Goal: Use online tool/utility: Utilize a website feature to perform a specific function

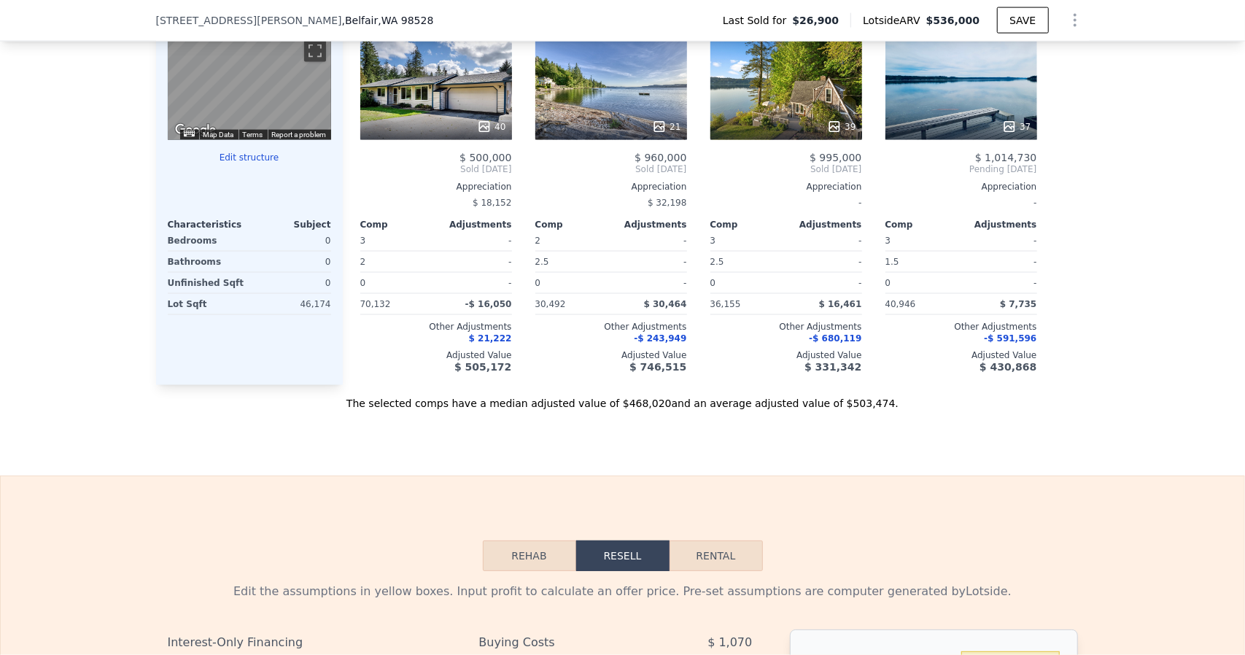
scroll to position [1453, 0]
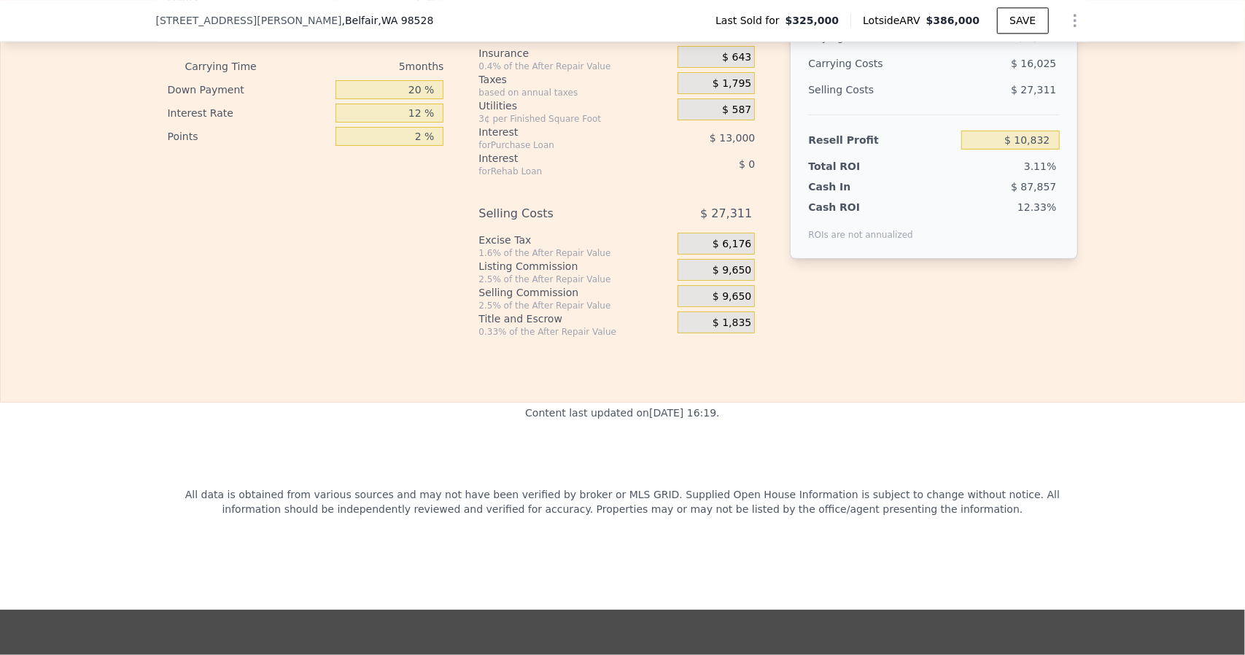
scroll to position [1963, 0]
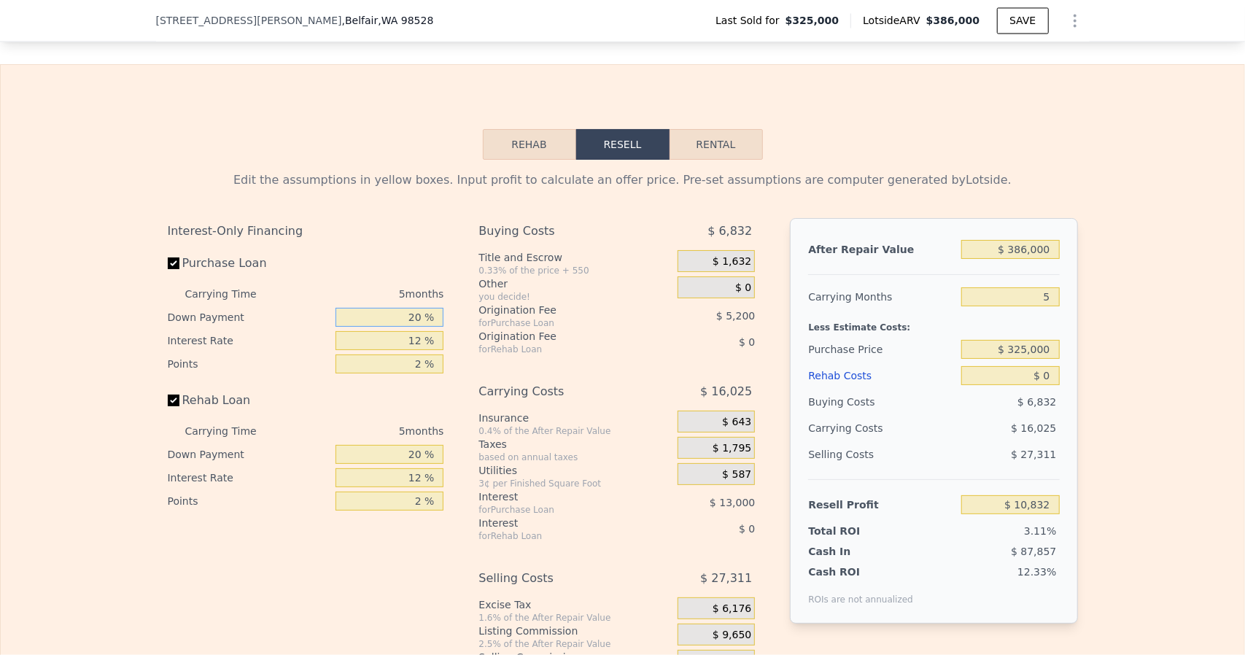
click at [411, 312] on input "20 %" at bounding box center [389, 317] width 108 height 19
click at [411, 313] on input "20 %" at bounding box center [389, 317] width 108 height 19
type input "1 %"
type input "$ 6,507"
type input "10 %"
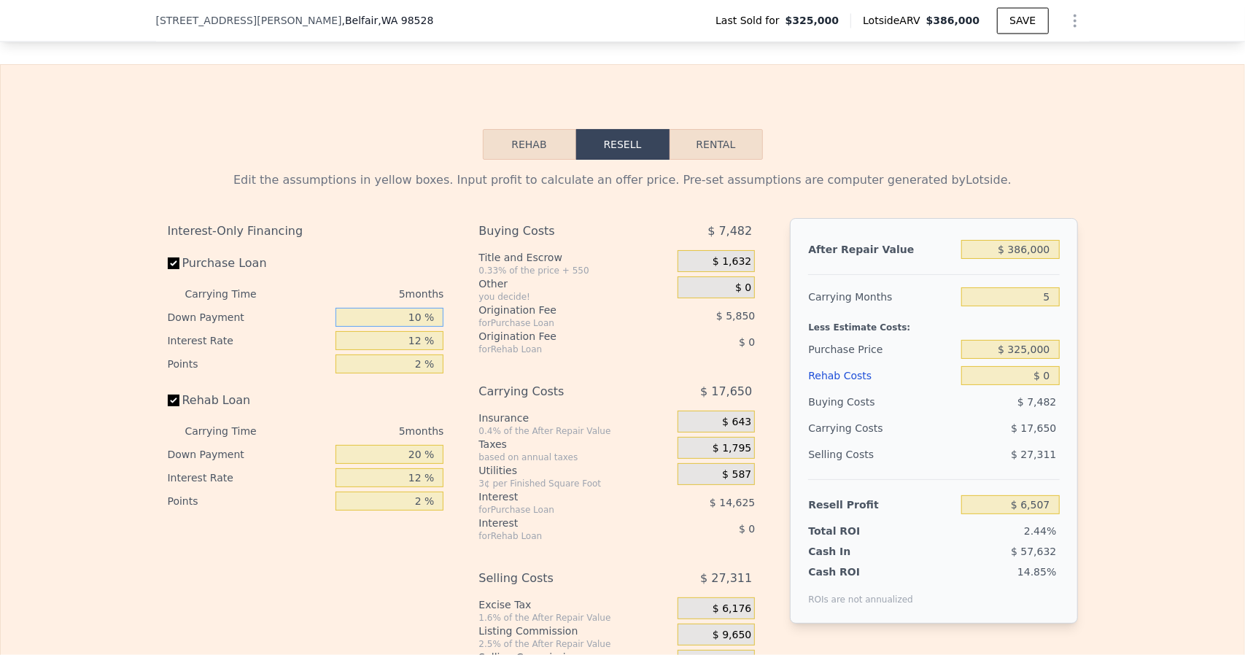
type input "$ 8,557"
type input "10 %"
type input "$ 10,992"
type input "10.5 %"
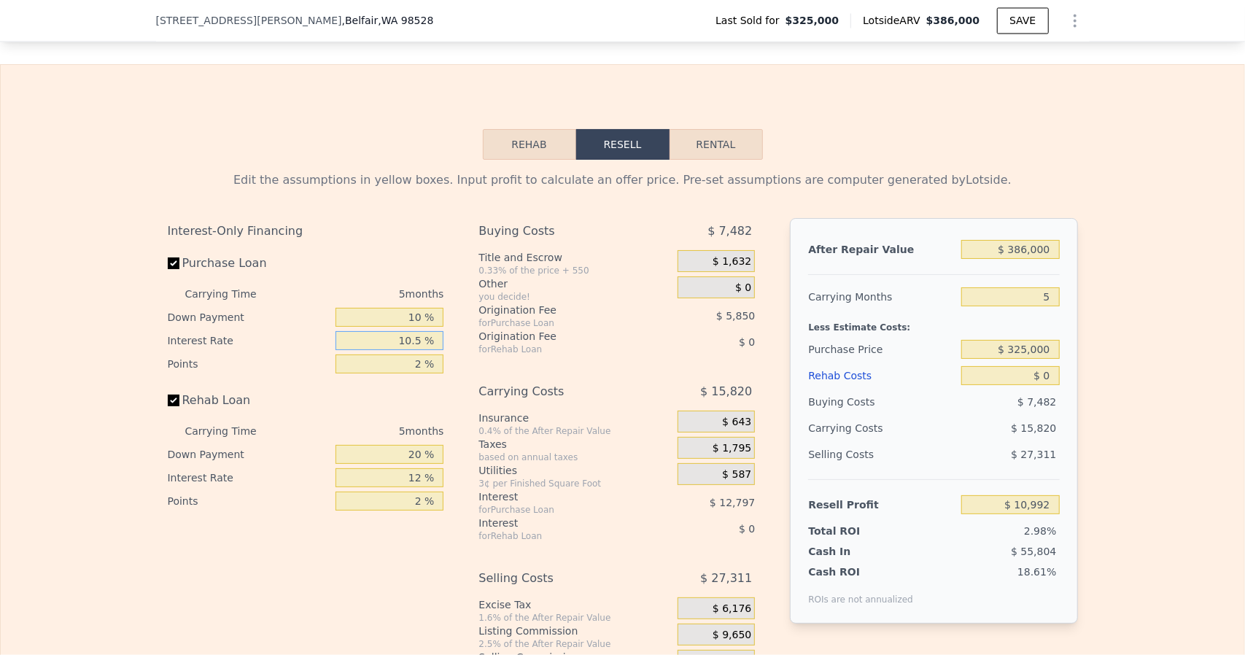
type input "$ 10,387"
type input "10.5 %"
type input "1 %"
type input "$ 13,312"
type input "1.2 %"
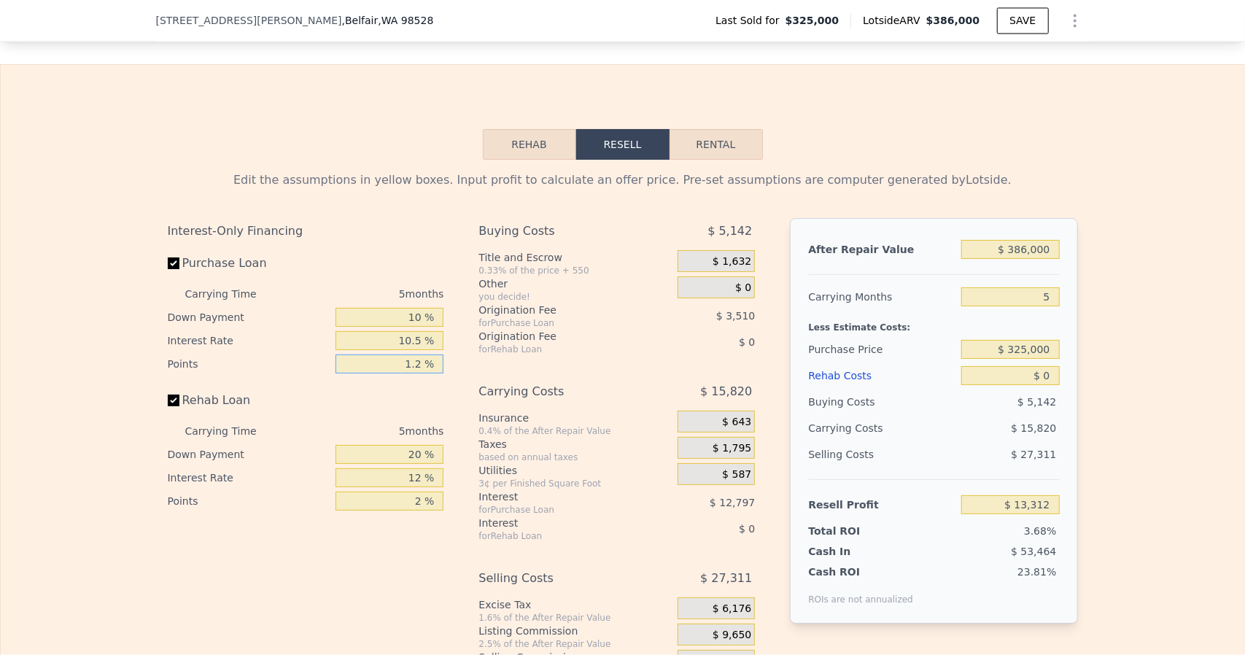
type input "$ 12,727"
type input "1.25 %"
type input "$ 12,581"
type input "1.25 %"
type input "10 %"
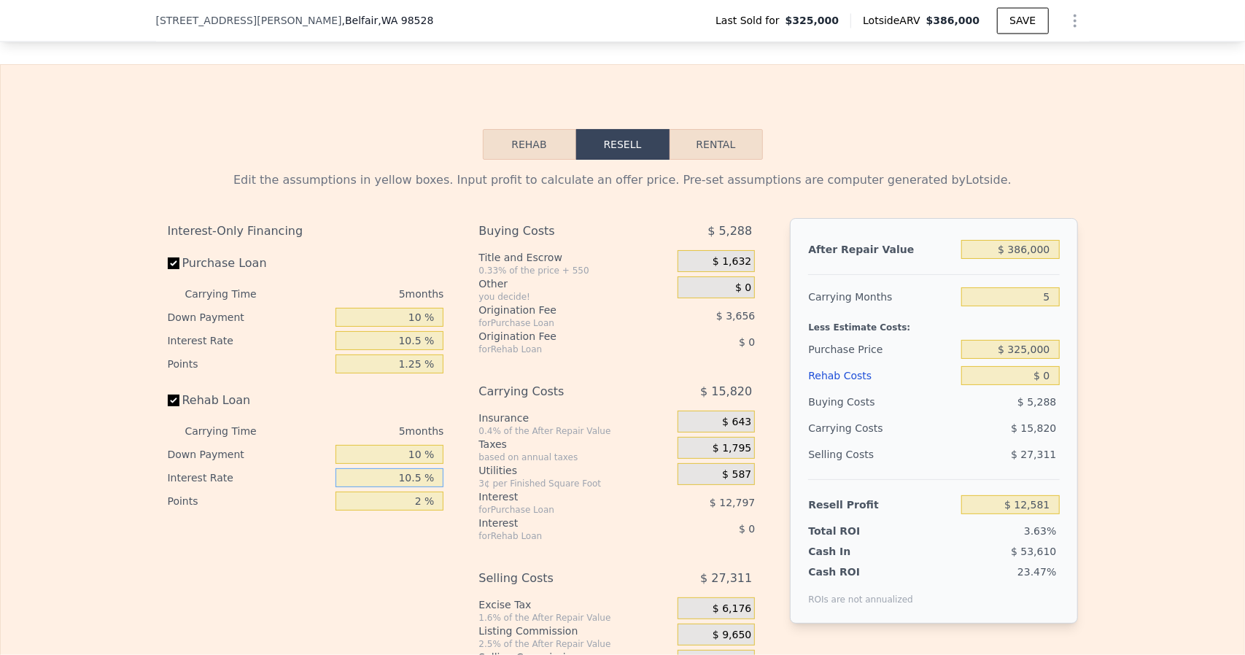
type input "10.5 %"
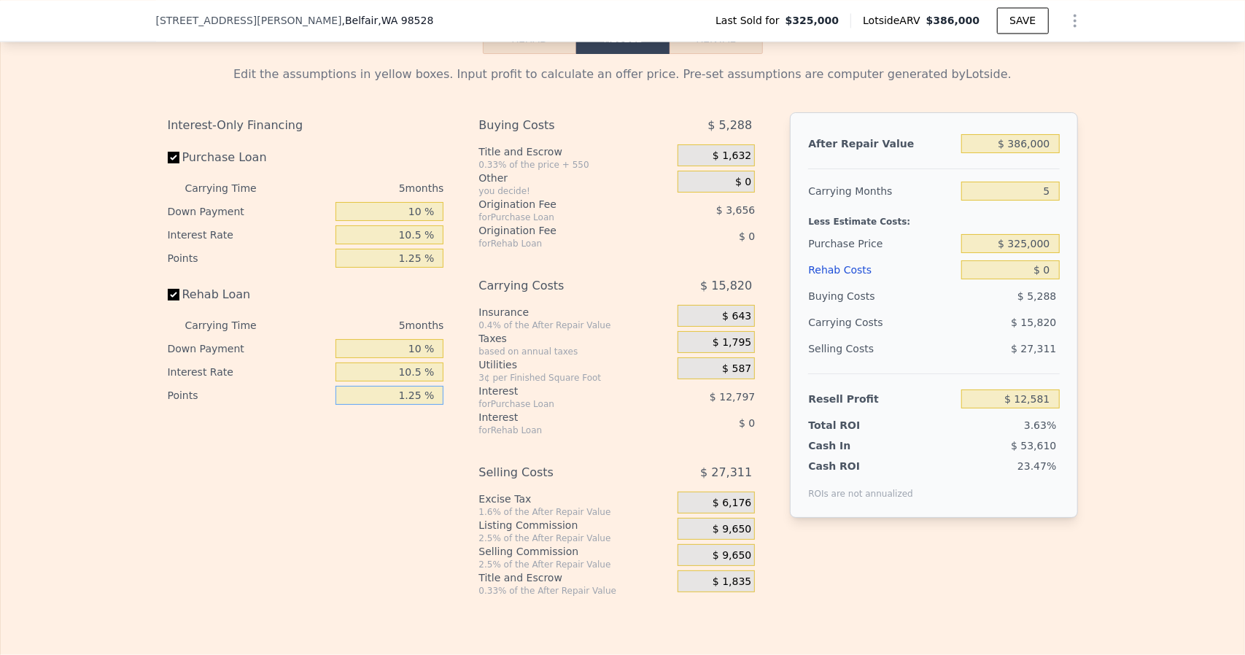
scroll to position [2109, 0]
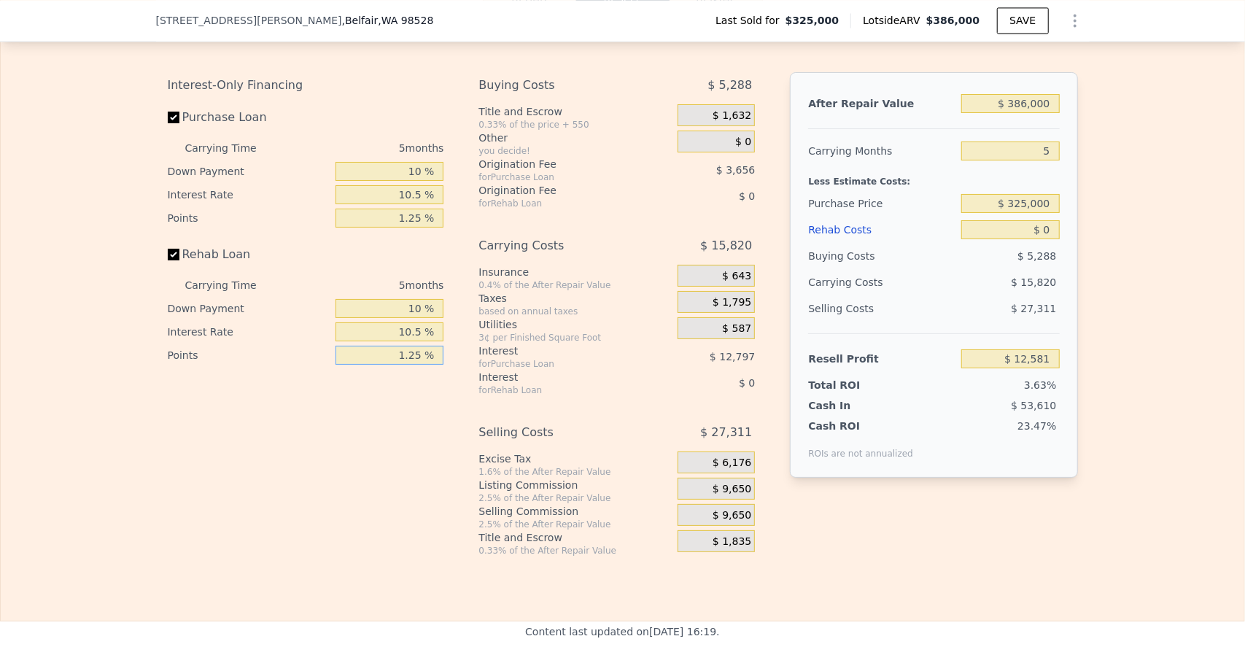
type input "1.25 %"
click at [645, 504] on div "Selling Commission" at bounding box center [574, 511] width 193 height 15
click at [721, 489] on span "$ 9,650" at bounding box center [732, 489] width 39 height 13
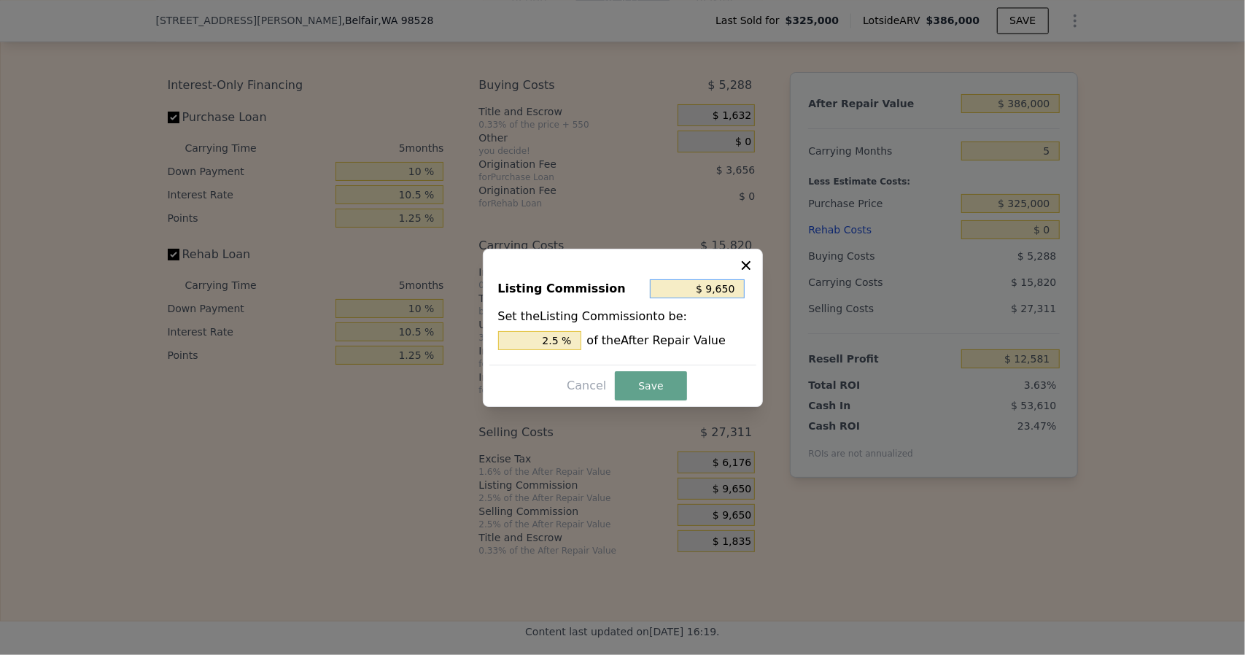
click at [721, 291] on input "$ 9,650" at bounding box center [697, 288] width 95 height 19
type input "$ 7"
type input "0.002 %"
type input "$ 75"
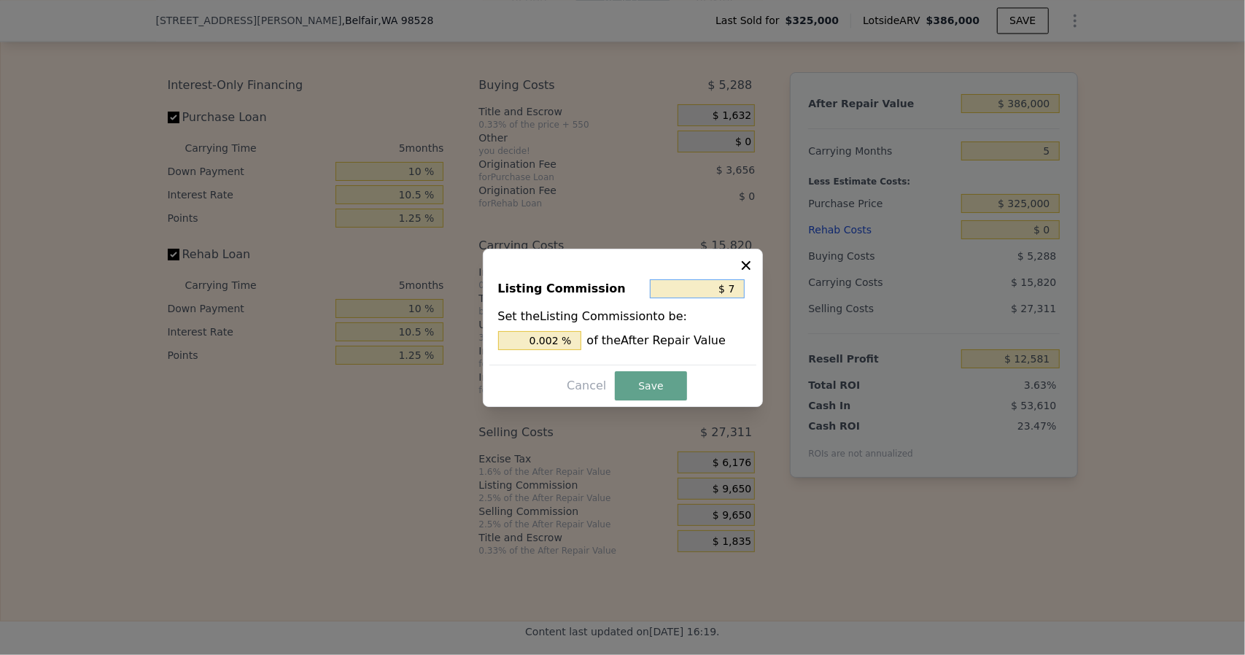
type input "0.019 %"
type input "$ 750"
type input "0.194 %"
type input "$ 75"
type input "0.019 %"
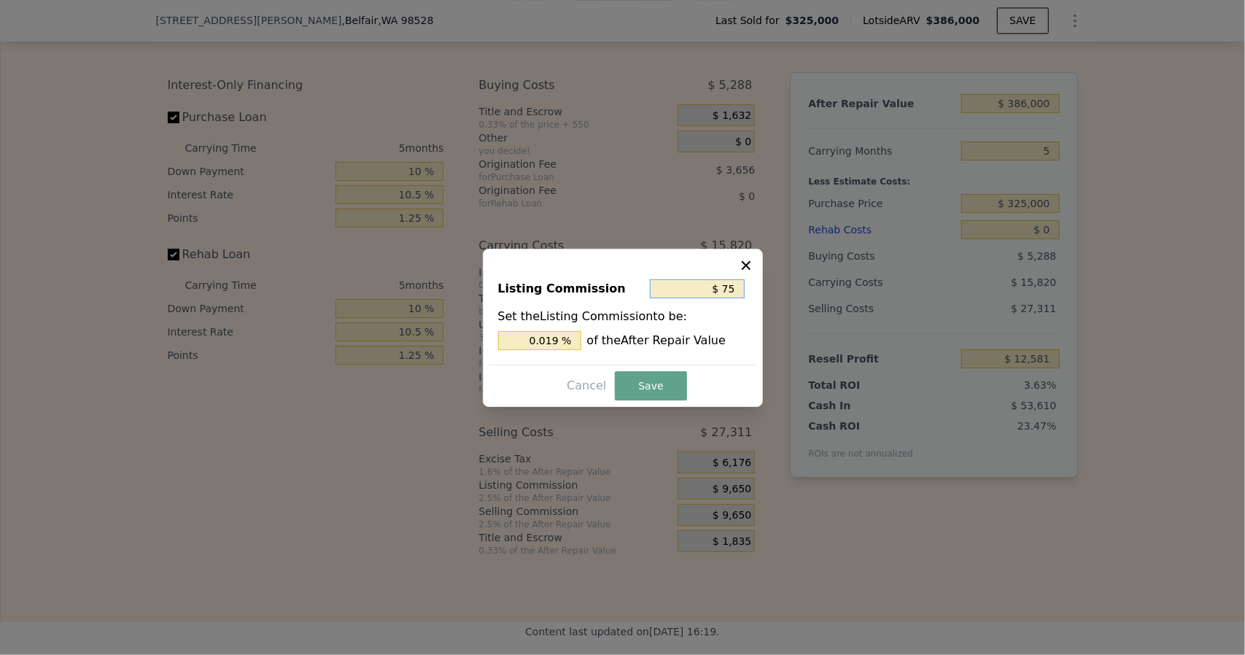
type input "$ 7"
type input "0.002 %"
type input "$ 1"
type input "0.000 %"
type input "$ 12"
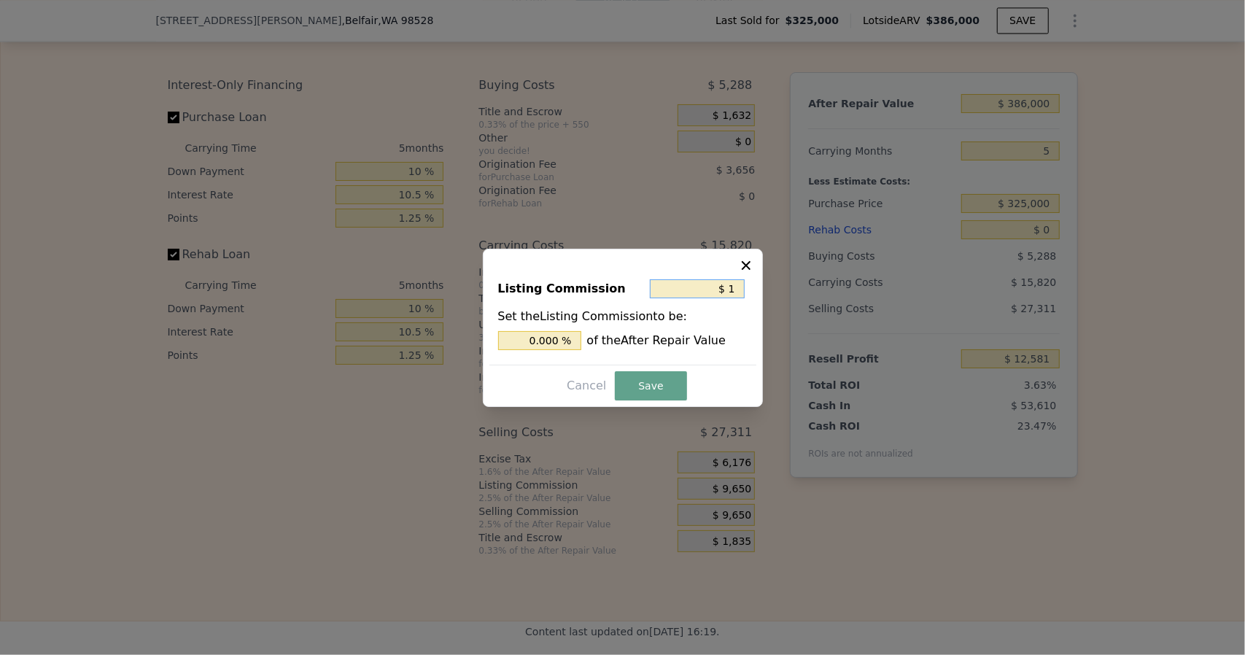
type input "0.003 %"
type input "$ 125"
type input "0.032 %"
type input "$ 1,250"
type input "0.324 %"
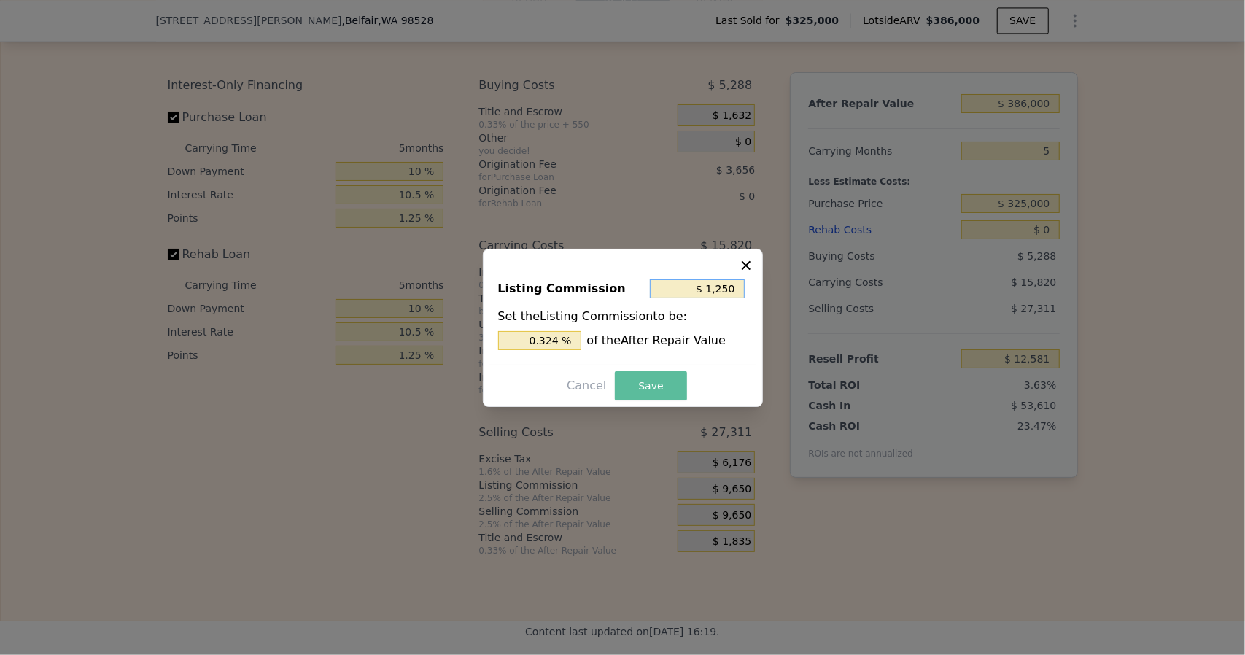
type input "$ 1,250"
click at [651, 386] on button "Save" at bounding box center [650, 385] width 71 height 29
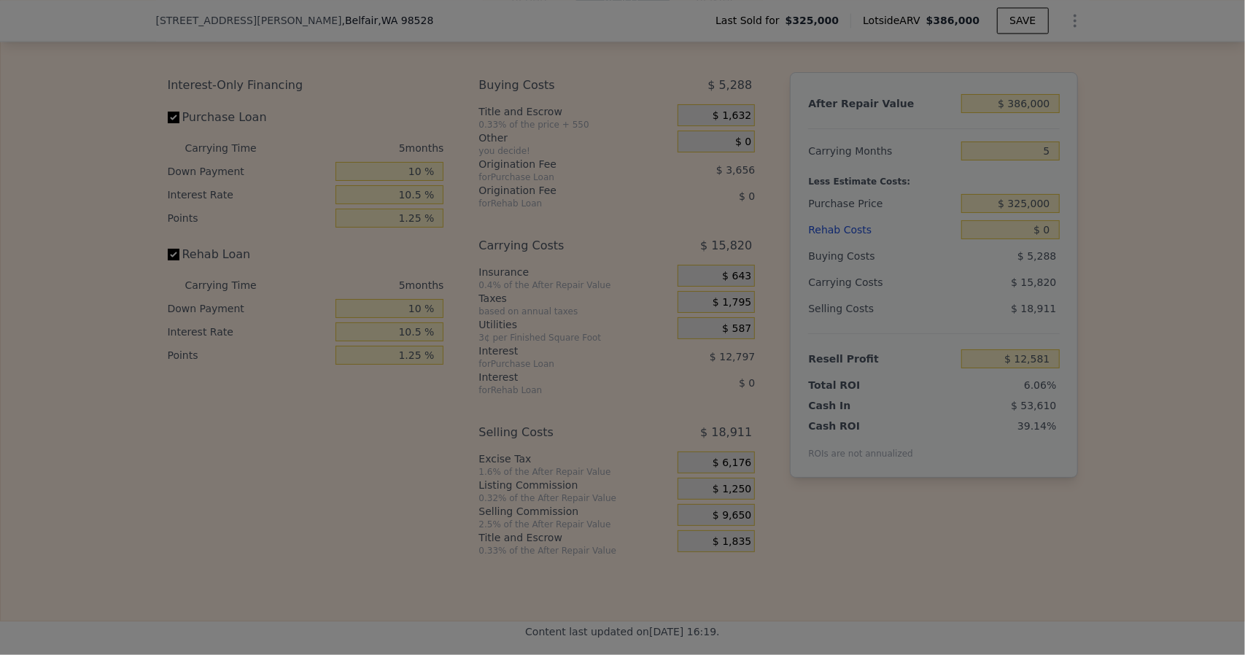
type input "$ 20,981"
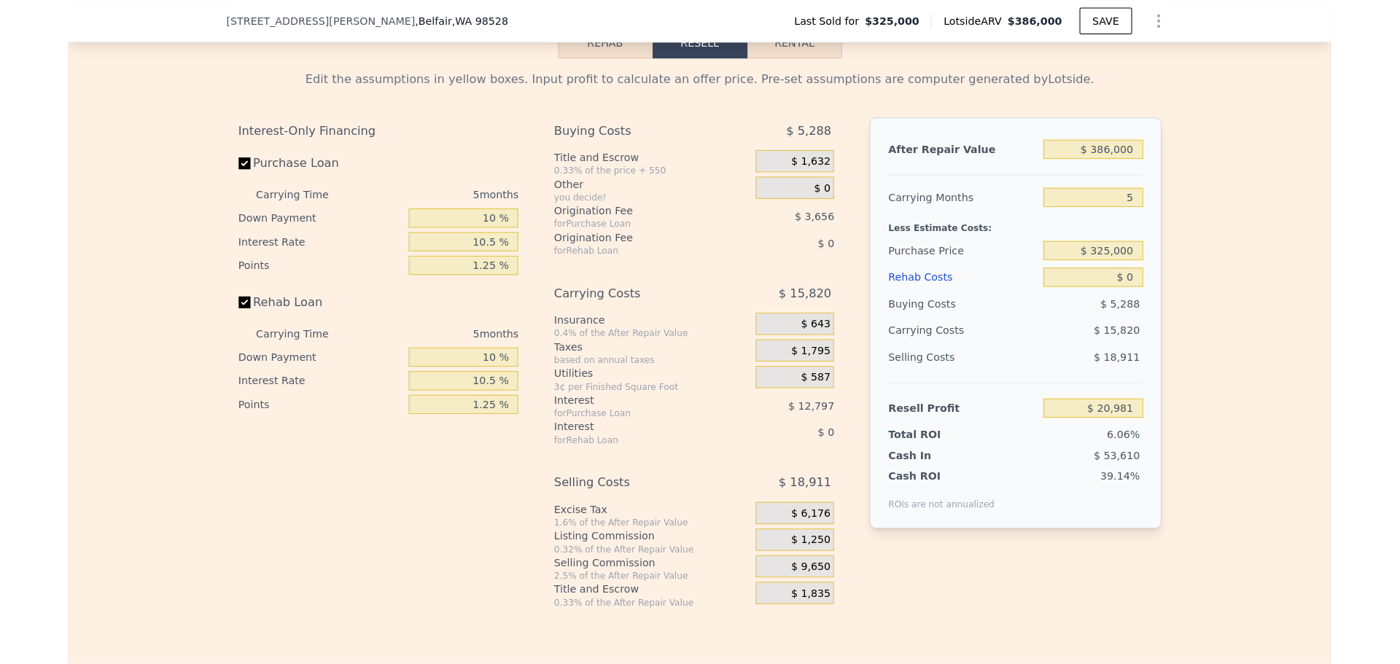
scroll to position [2036, 0]
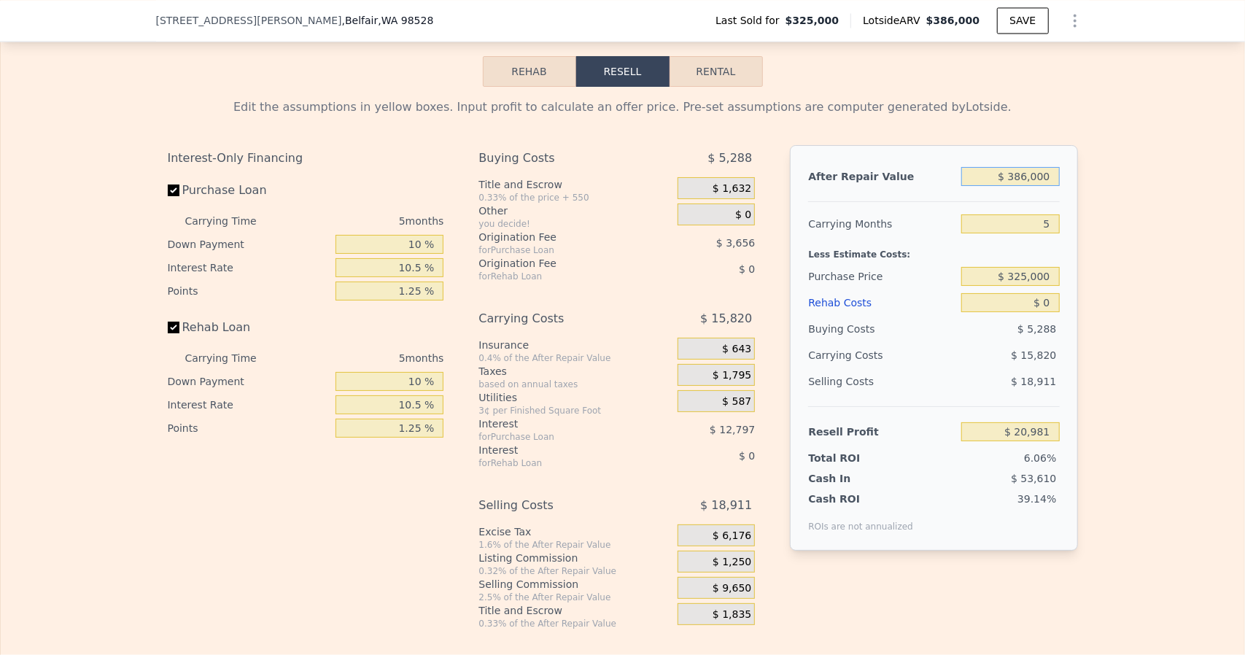
click at [1027, 177] on input "$ 386,000" at bounding box center [1010, 176] width 98 height 19
type input "$ 3"
type input "-$ 346,012"
type input "$ 35"
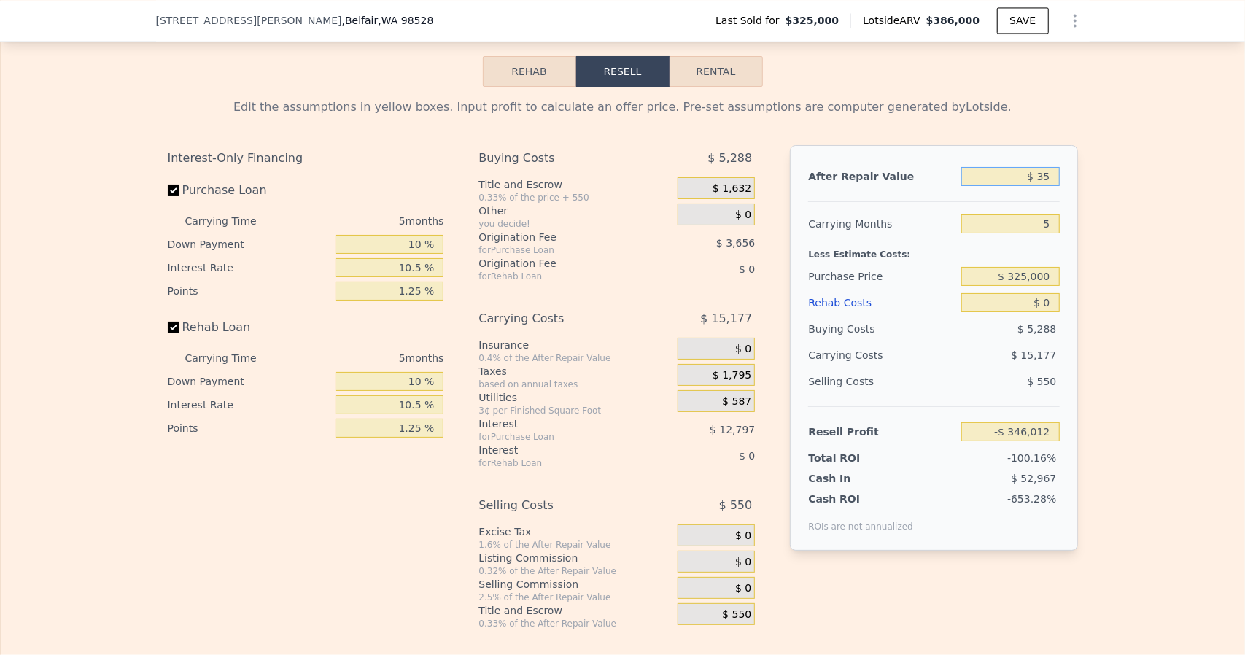
type input "-$ 345,982"
type input "$ 350"
type input "-$ 345,683"
type input "$ 3,500"
type input "-$ 342,688"
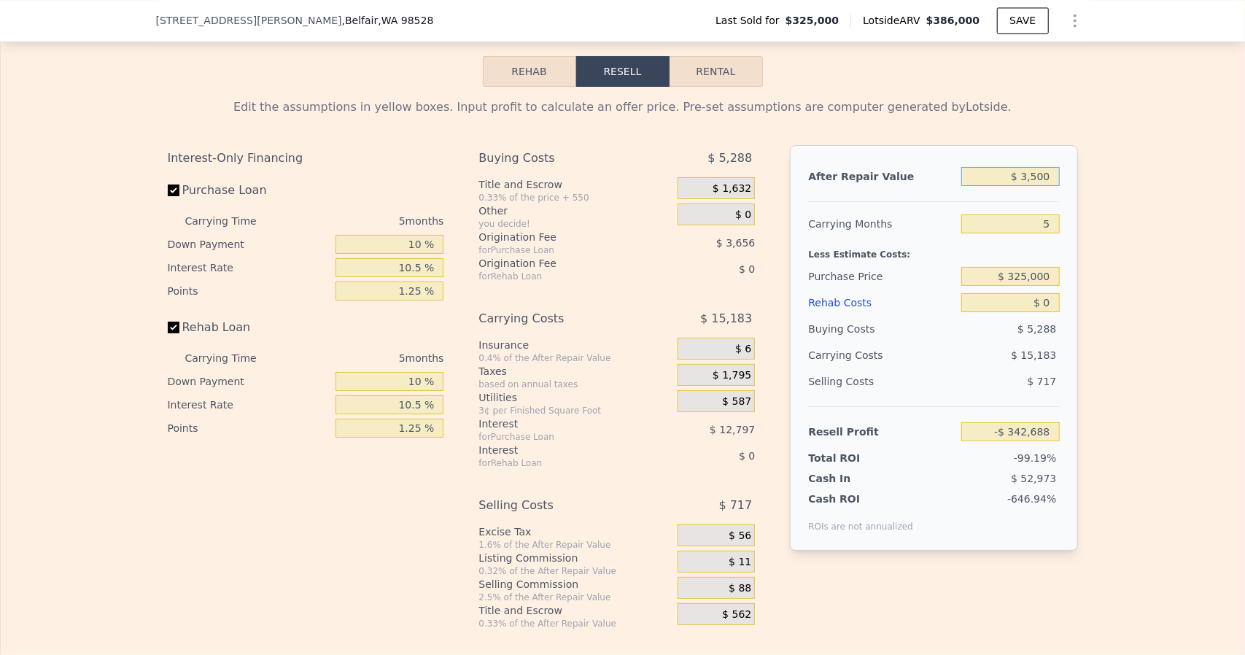
type input "$ 35,000"
type input "-$ 312,738"
type input "$ 350,000"
type input "-$ 13,247"
type input "$ 350,000"
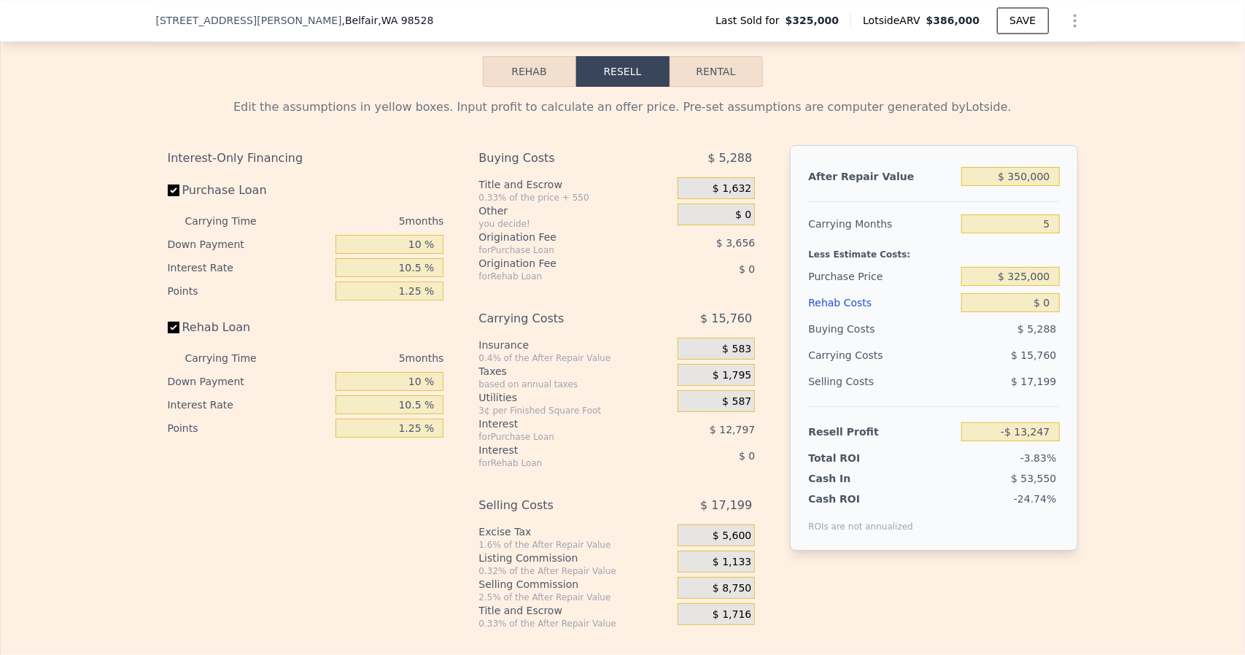
click at [1123, 301] on div "Edit the assumptions in yellow boxes. Input profit to calculate an offer price.…" at bounding box center [623, 358] width 1244 height 543
click at [1035, 277] on input "$ 325,000" at bounding box center [1010, 276] width 98 height 19
type input "$ 210,000"
type input "$ 107,954"
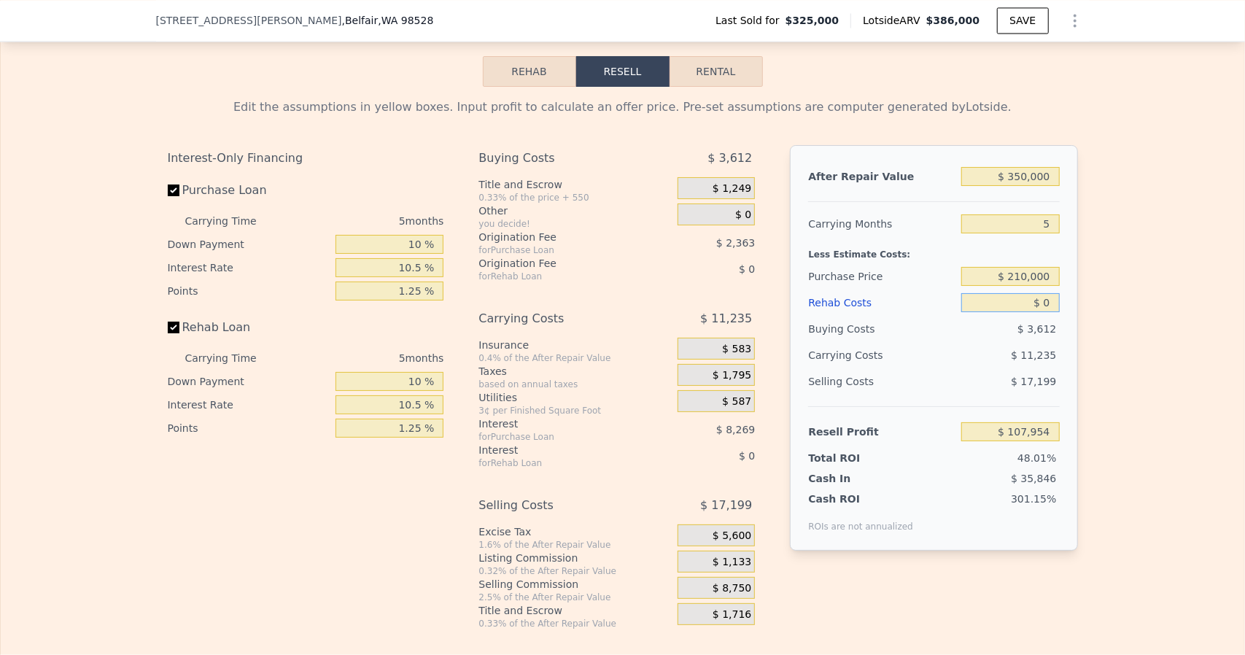
type input "$ 4"
type input "$ 107,950"
type input "$ 40"
type input "$ 107,914"
type input "$ 400"
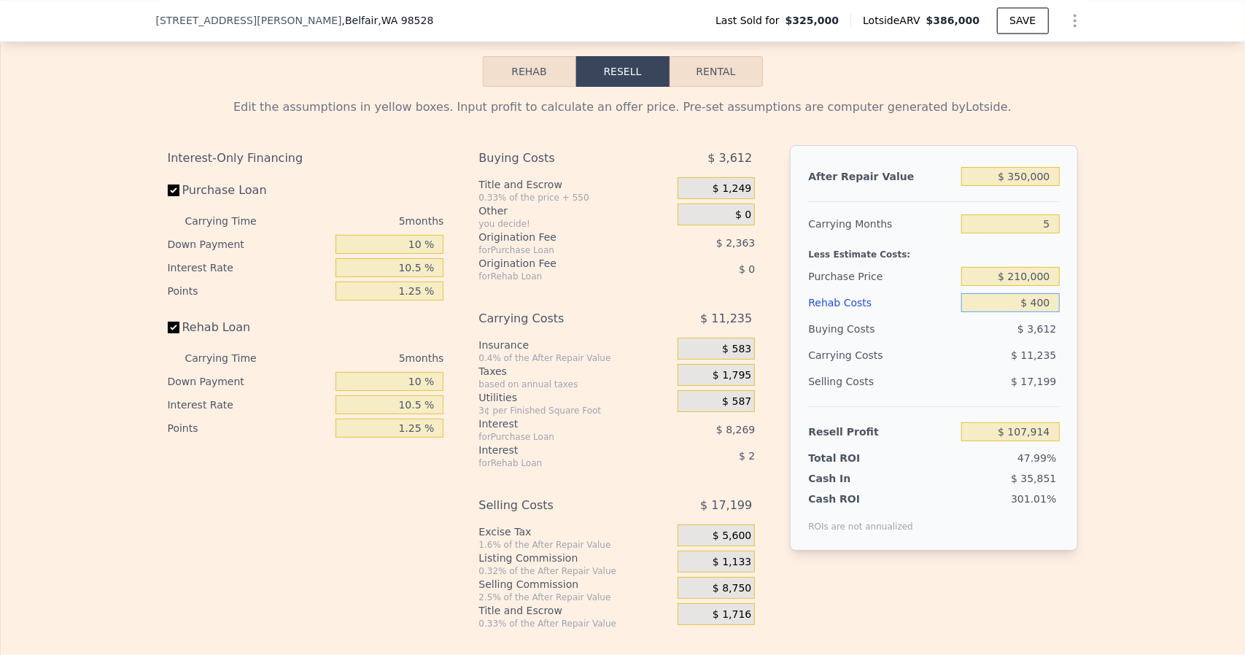
type input "$ 107,534"
type input "$ 4,000"
type input "$ 103,754"
type input "$ 40,000"
type input "$ 65,929"
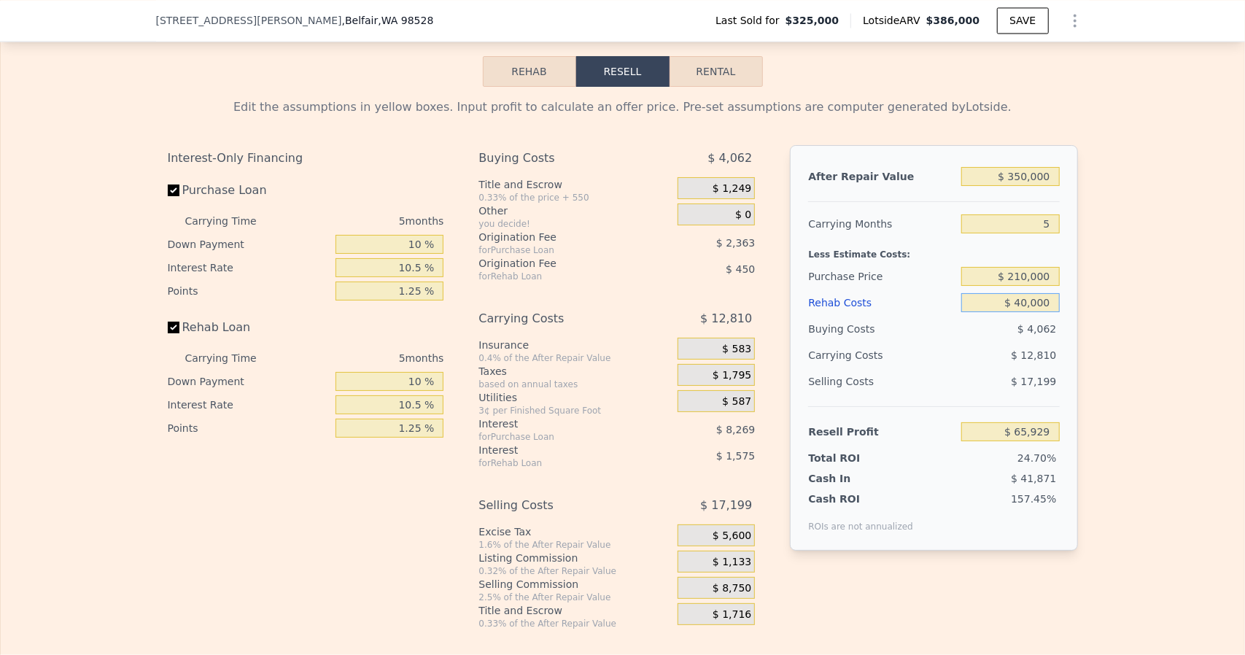
type input "$ 40,000"
click at [1101, 453] on div "Edit the assumptions in yellow boxes. Input profit to calculate an offer price.…" at bounding box center [623, 358] width 1244 height 543
click at [735, 220] on span "$ 0" at bounding box center [743, 215] width 16 height 13
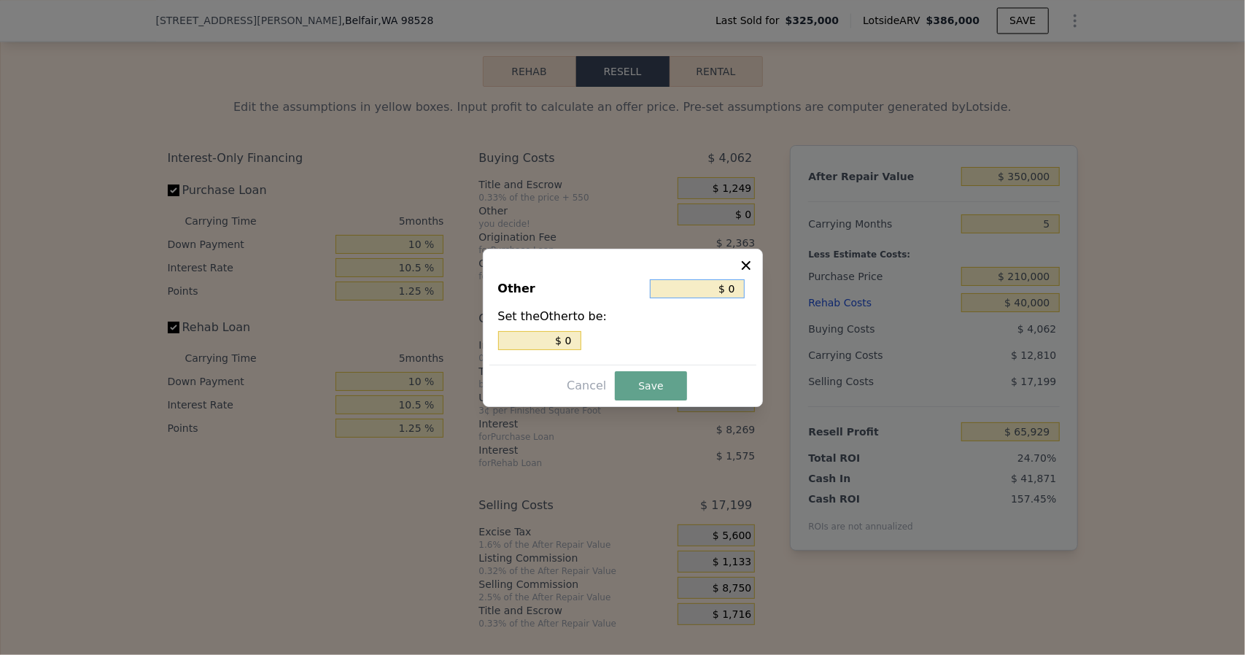
click at [730, 291] on input "$ 0" at bounding box center [697, 288] width 95 height 19
type input "$ 6"
type input "$ 60"
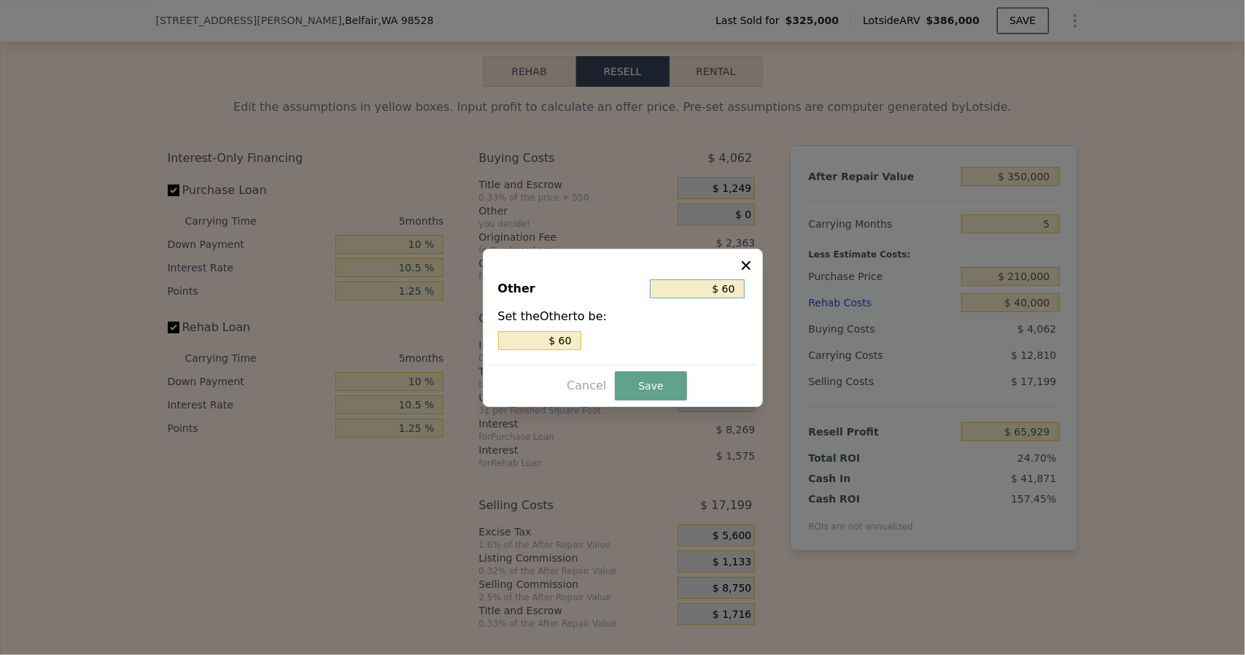
type input "$ 6"
type input "$ 8"
type input "$ 7"
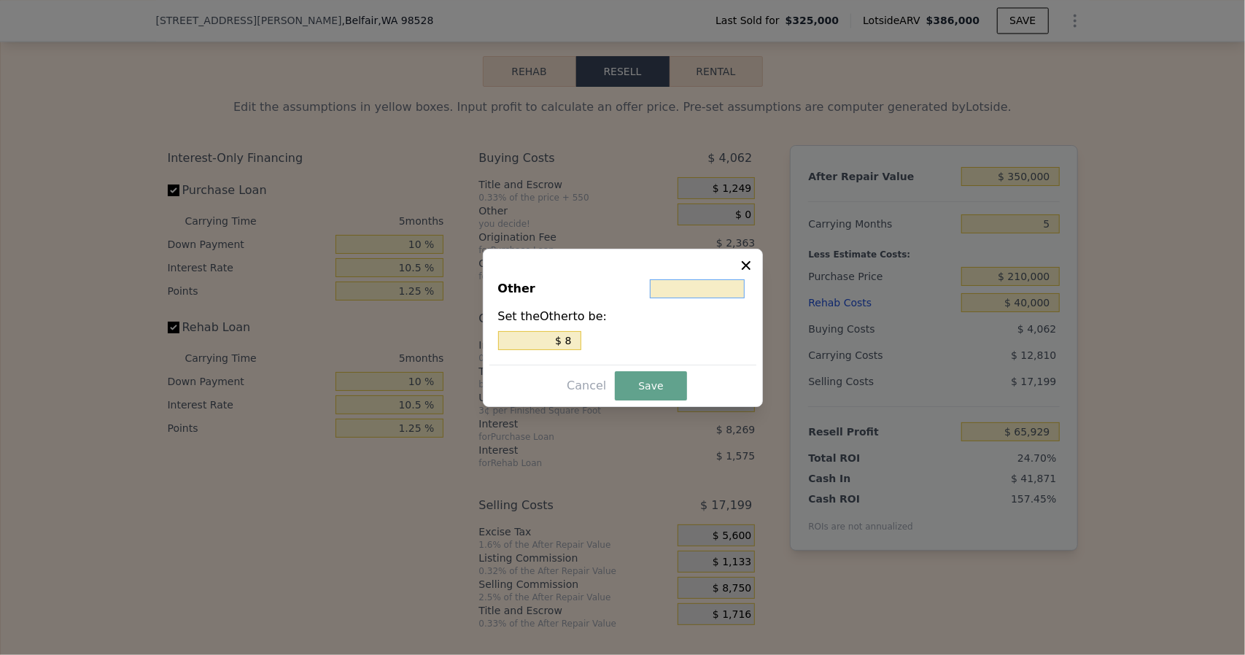
type input "$ 7"
type input "$ 75"
type input "$ 750"
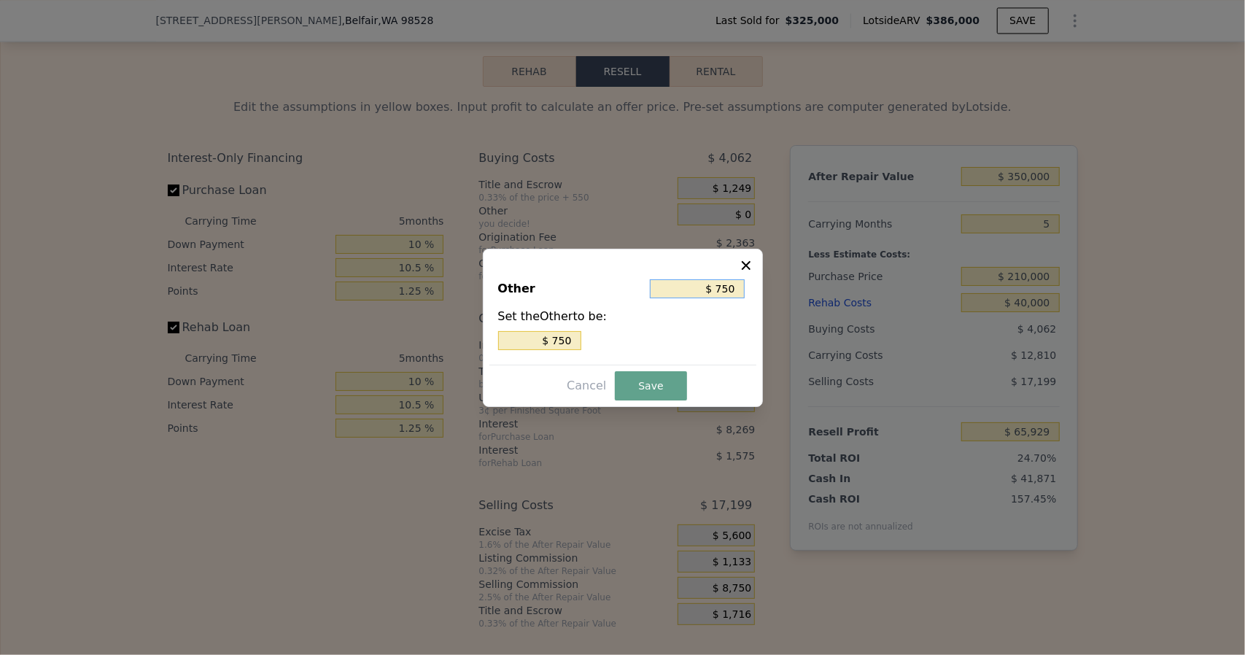
type input "$ 7,500"
type input "$ 75,000"
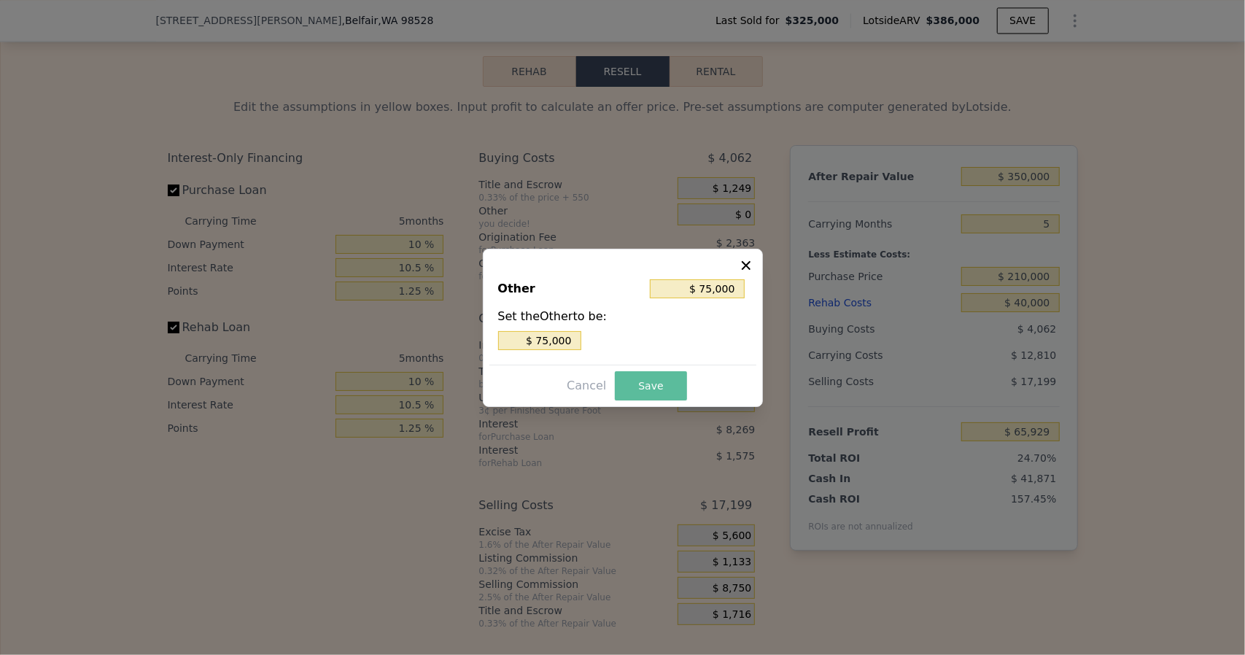
click at [642, 389] on button "Save" at bounding box center [650, 385] width 71 height 29
type input "-$ 9,071"
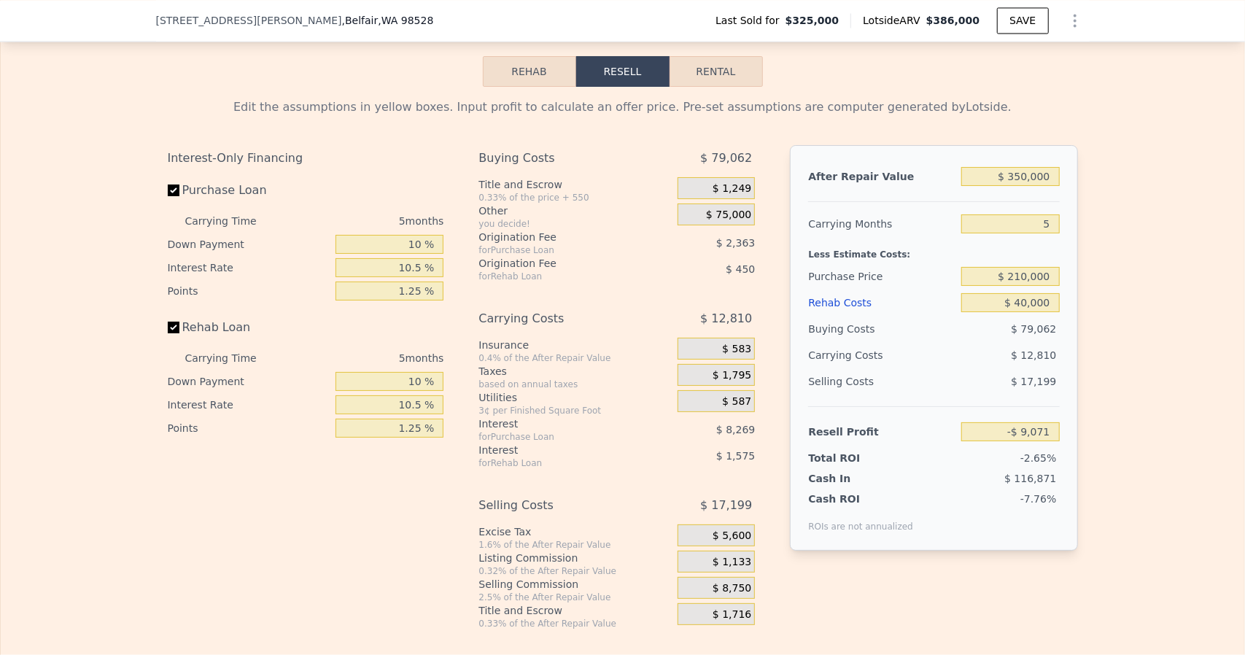
click at [737, 217] on span "$ 75,000" at bounding box center [728, 215] width 45 height 13
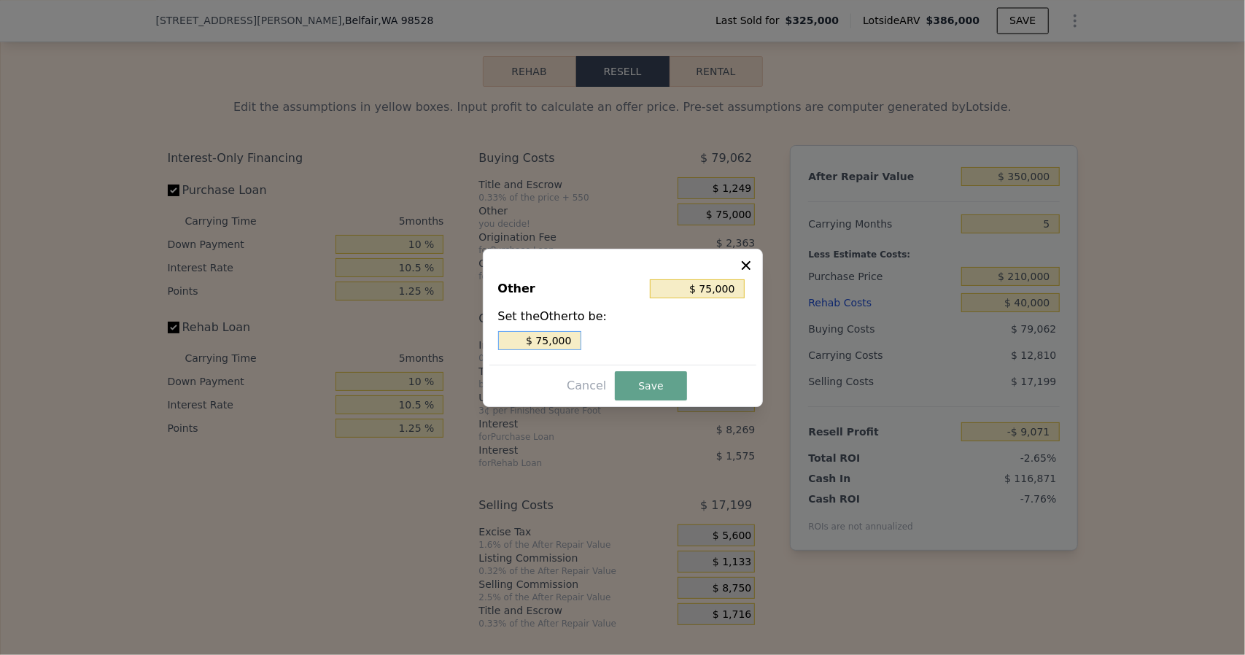
click at [577, 335] on input "$ 75,000" at bounding box center [539, 340] width 83 height 19
type input "$ 7,500"
click at [653, 381] on button "Save" at bounding box center [650, 385] width 71 height 29
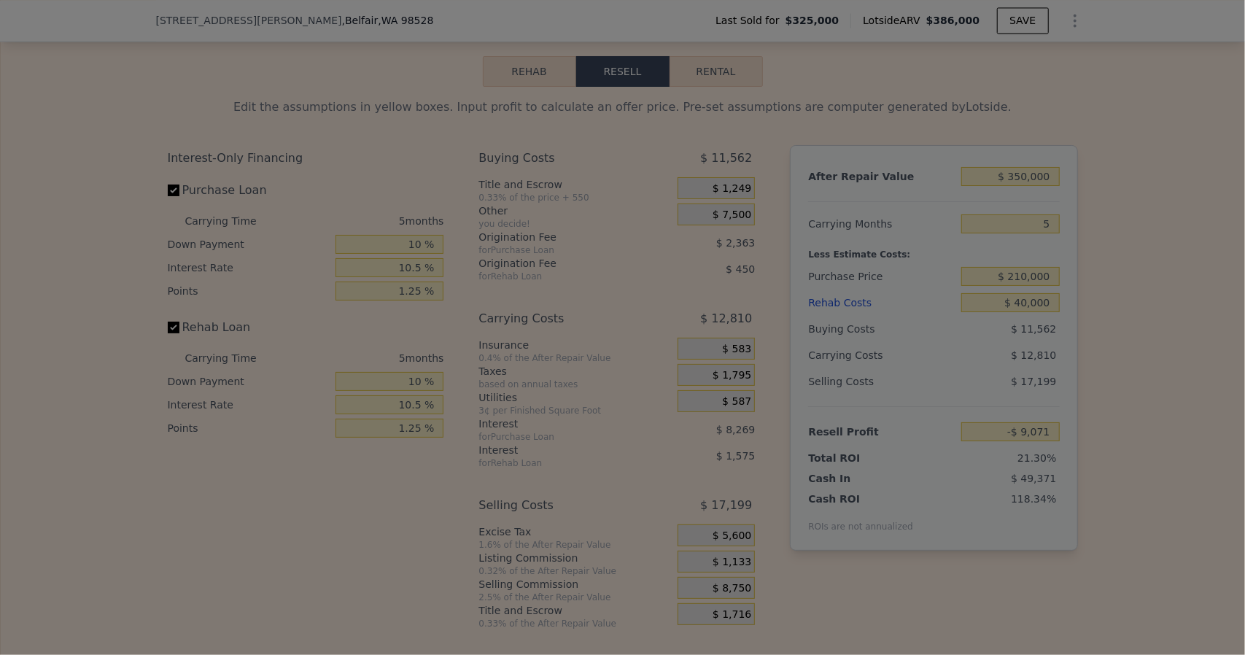
type input "$ 58,429"
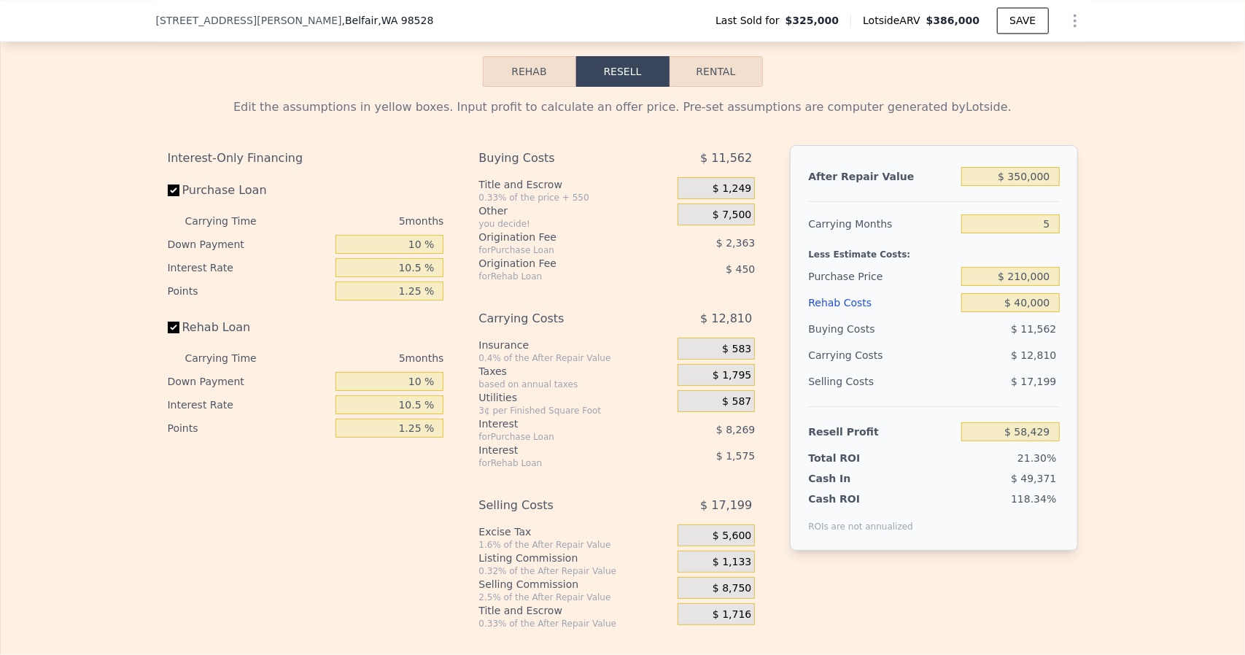
click at [578, 433] on div "for Purchase Loan" at bounding box center [559, 437] width 163 height 12
click at [1023, 177] on input "$ 350,000" at bounding box center [1010, 176] width 98 height 19
click at [1018, 180] on input "$ 350,000" at bounding box center [1010, 176] width 98 height 19
click at [1018, 179] on input "$ 350,000" at bounding box center [1010, 176] width 98 height 19
drag, startPoint x: 1024, startPoint y: 179, endPoint x: 1014, endPoint y: 179, distance: 10.2
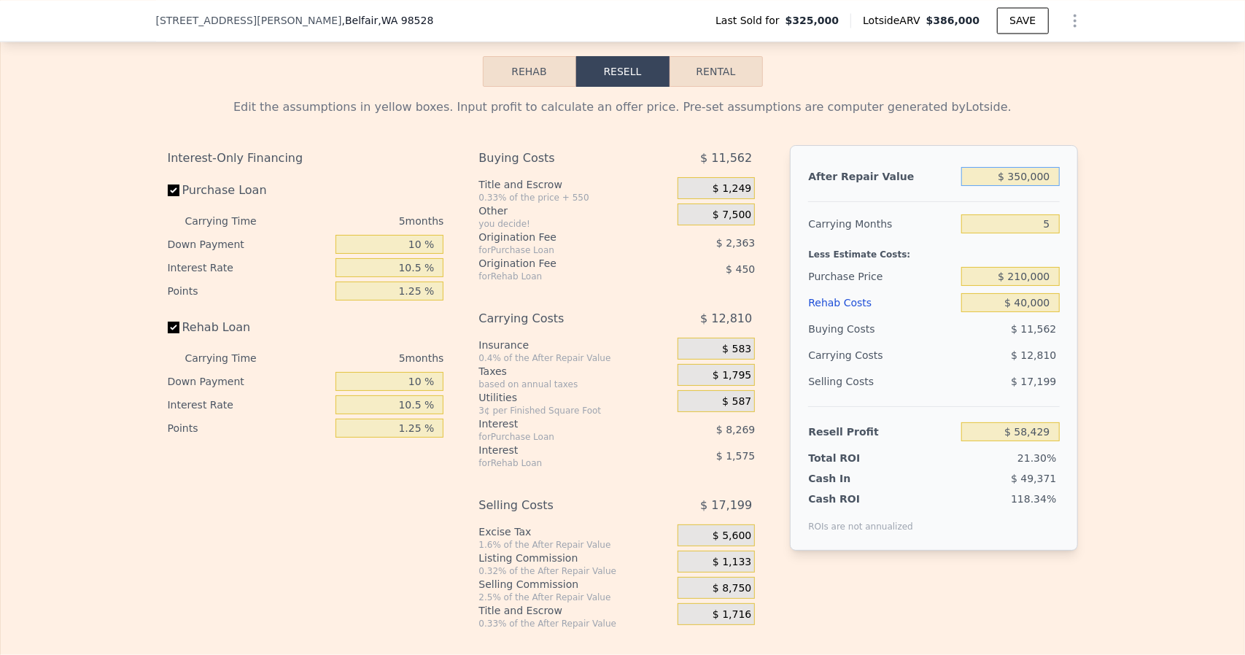
click at [1014, 179] on input "$ 350,000" at bounding box center [1010, 176] width 98 height 19
type input "$ 36,000"
type input "-$ 240,112"
type input "$ 360,000"
type input "$ 67,936"
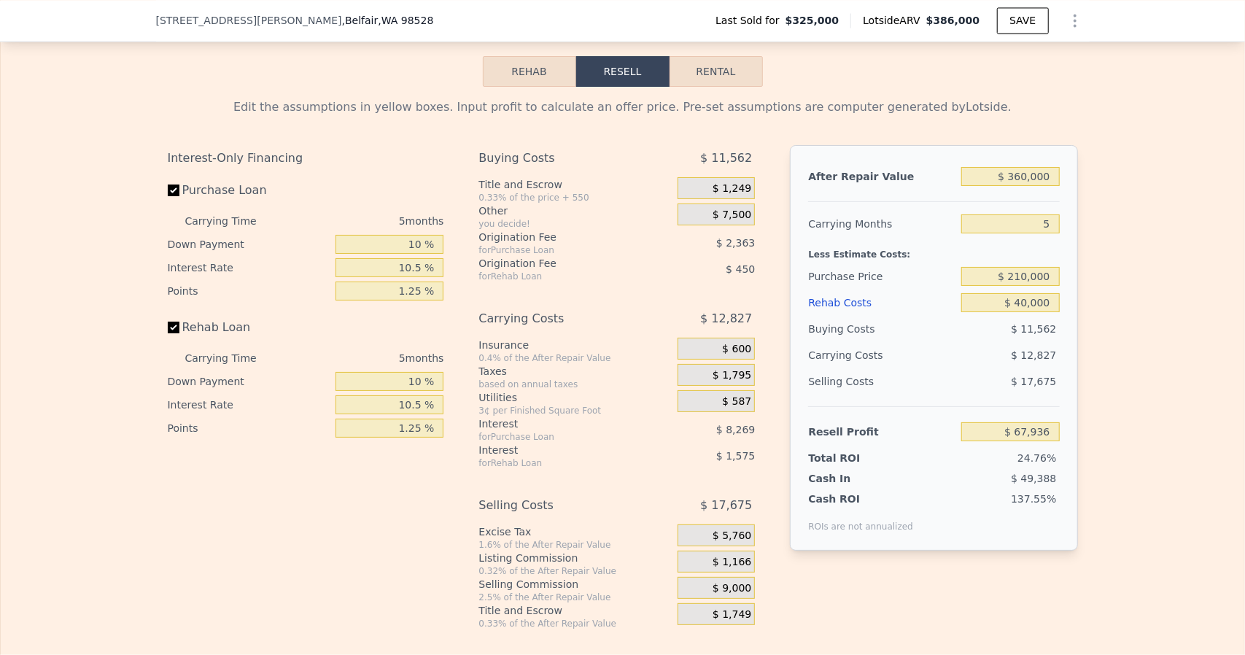
click at [1132, 209] on div "Edit the assumptions in yellow boxes. Input profit to calculate an offer price.…" at bounding box center [623, 358] width 1244 height 543
click at [1017, 179] on input "$ 360,000" at bounding box center [1010, 176] width 98 height 19
type input "$ 35,000"
type input "-$ 241,062"
type input "$ 350,000"
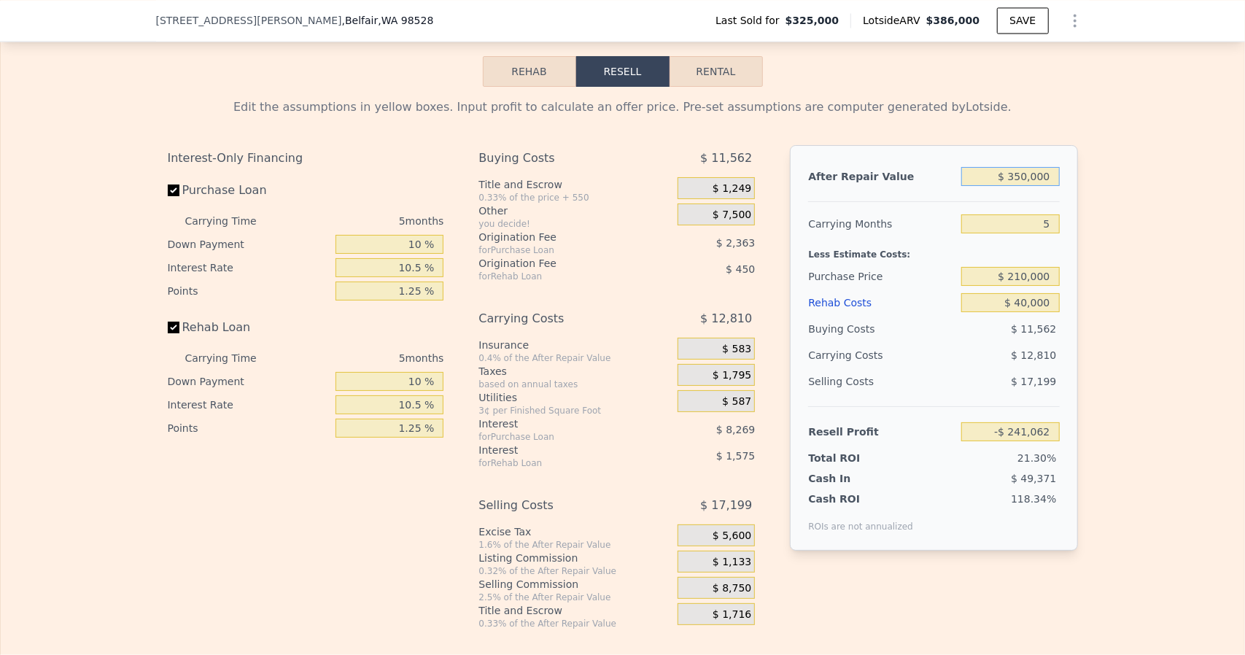
type input "$ 58,429"
type input "$ 350,000"
click at [1101, 450] on div "Edit the assumptions in yellow boxes. Input profit to calculate an offer price.…" at bounding box center [623, 358] width 1244 height 543
click at [1017, 303] on input "$ 40,000" at bounding box center [1010, 302] width 98 height 19
type input "$ 3,000"
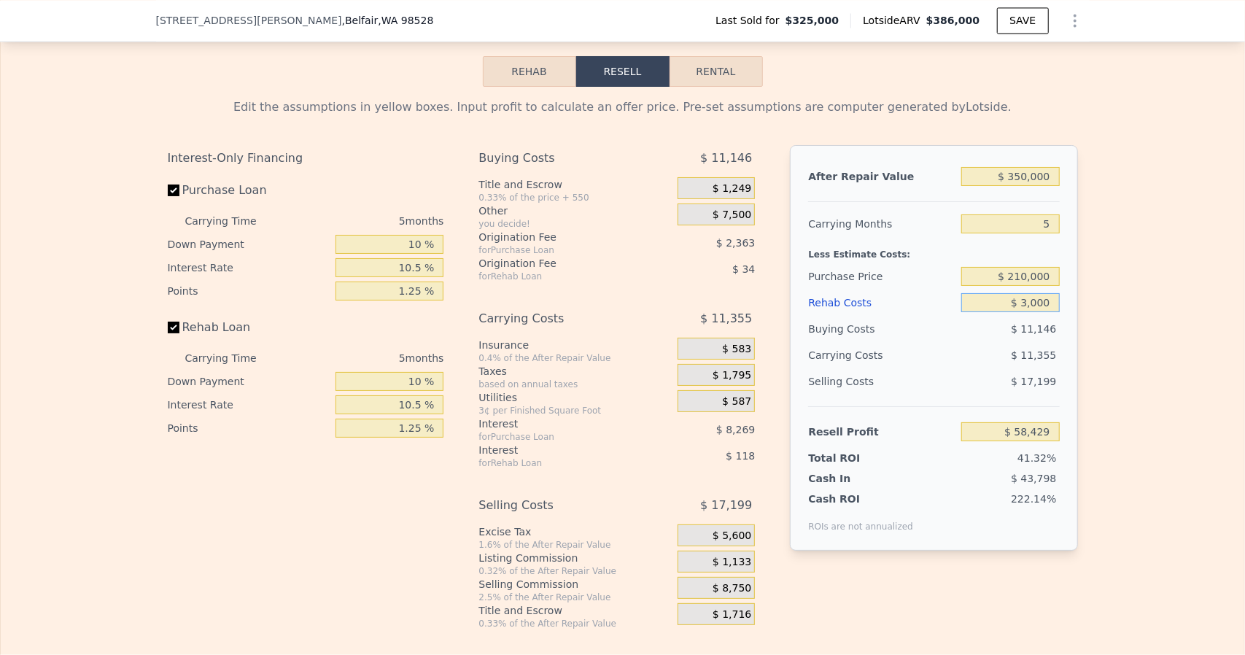
type input "$ 97,300"
type input "$ 35,000"
type input "$ 63,680"
click at [1130, 352] on div "Edit the assumptions in yellow boxes. Input profit to calculate an offer price.…" at bounding box center [623, 358] width 1244 height 543
drag, startPoint x: 1025, startPoint y: 303, endPoint x: 1016, endPoint y: 304, distance: 9.6
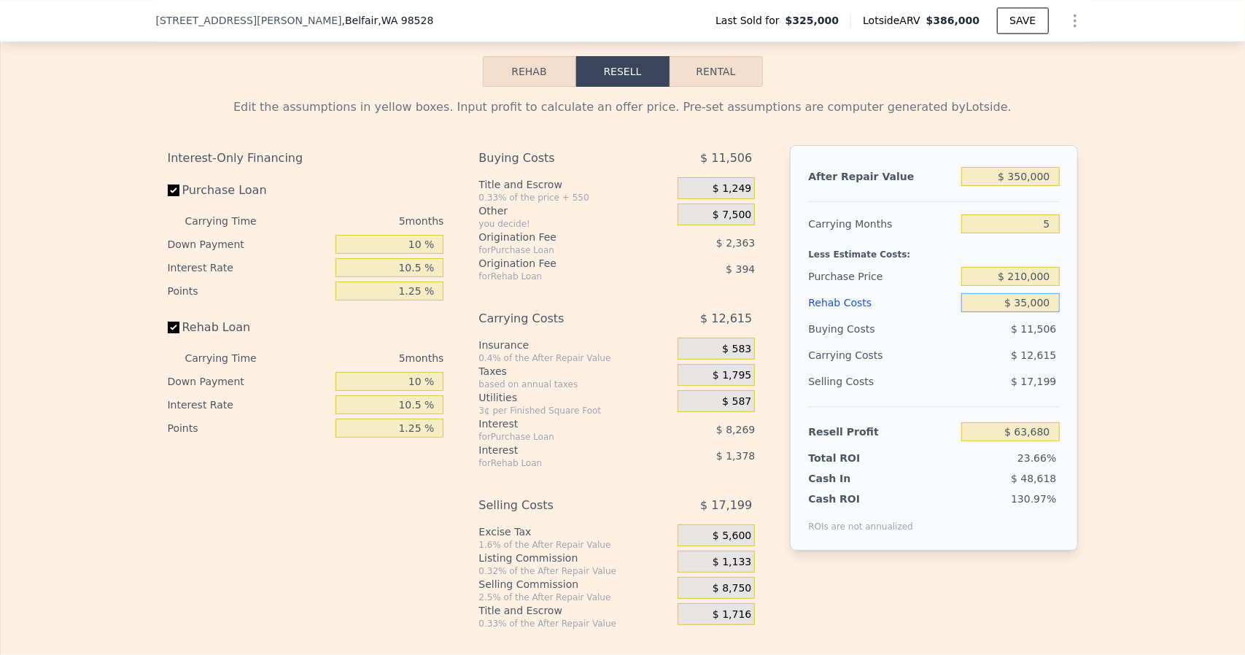
click at [1016, 304] on input "$ 35,000" at bounding box center [1010, 302] width 98 height 19
type input "$ 4,000"
type input "$ 96,254"
type input "$ 40,000"
type input "$ 58,429"
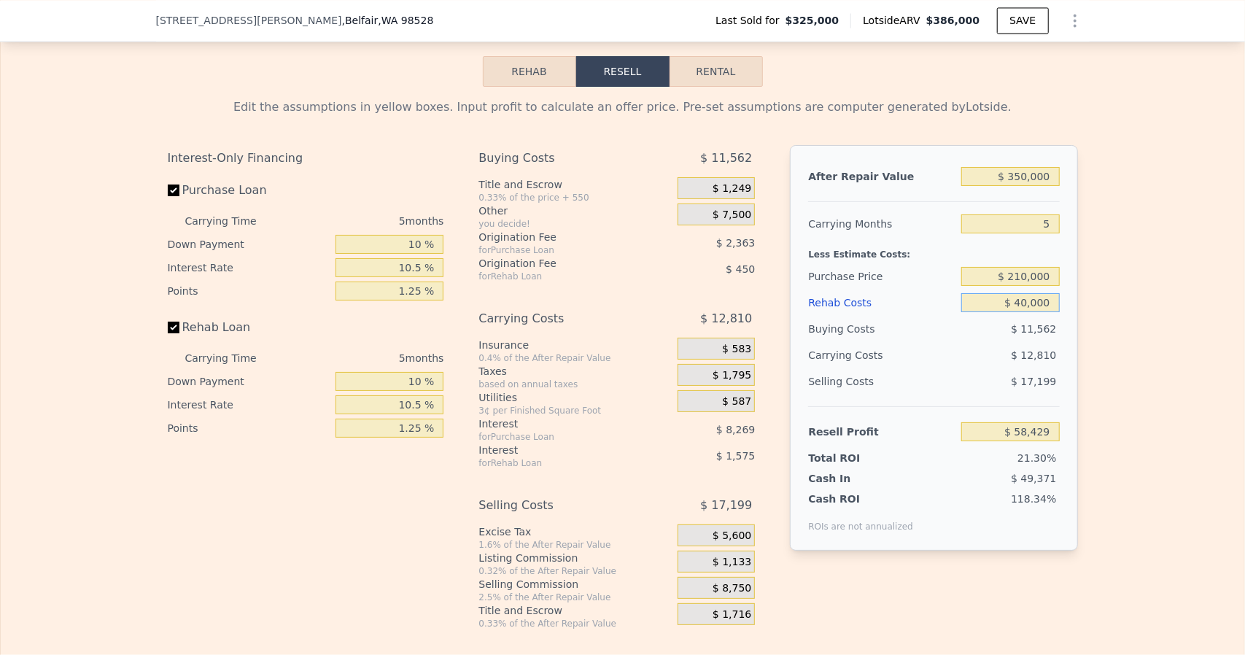
type input "$ 40,000"
click at [1111, 344] on div "Edit the assumptions in yellow boxes. Input profit to calculate an offer price.…" at bounding box center [623, 358] width 1244 height 543
drag, startPoint x: 1025, startPoint y: 176, endPoint x: 1016, endPoint y: 179, distance: 10.2
click at [1016, 179] on input "$ 350,000" at bounding box center [1010, 176] width 98 height 19
type input "$ 36,000"
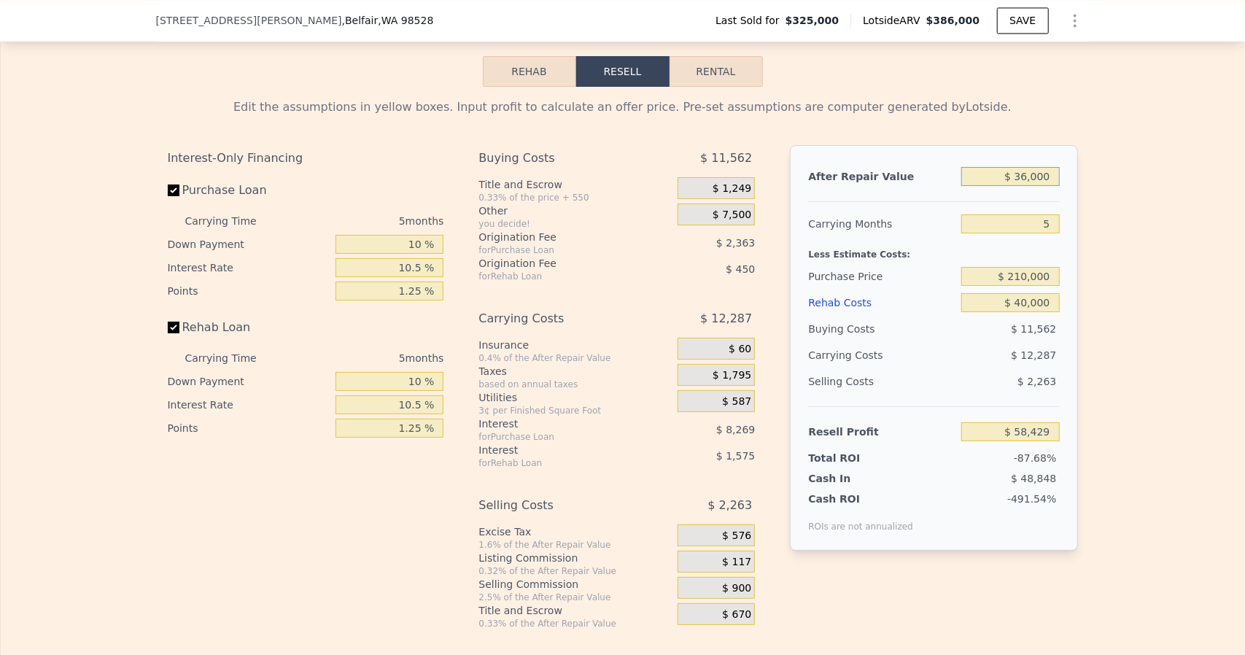
type input "-$ 240,112"
type input "$ 360,000"
type input "$ 67,936"
type input "$ 360,000"
click at [1160, 441] on div "Edit the assumptions in yellow boxes. Input profit to calculate an offer price.…" at bounding box center [623, 358] width 1244 height 543
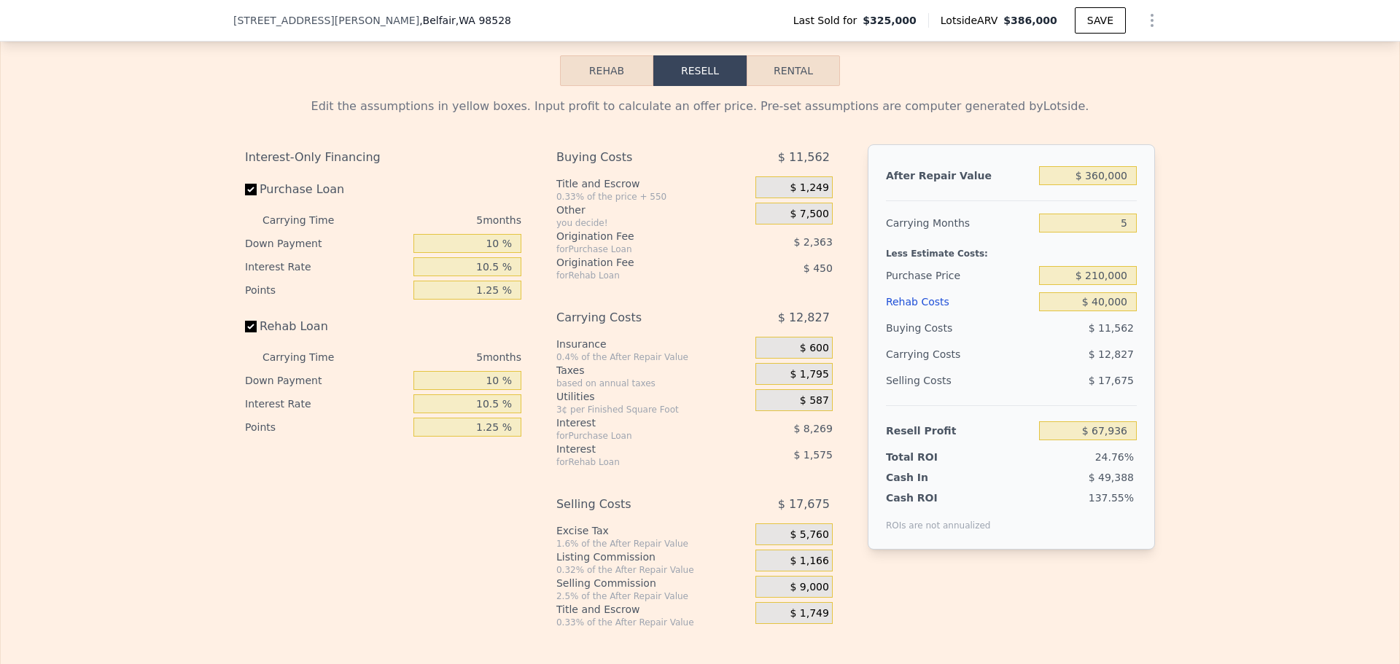
scroll to position [0, 6]
